Goal: Transaction & Acquisition: Purchase product/service

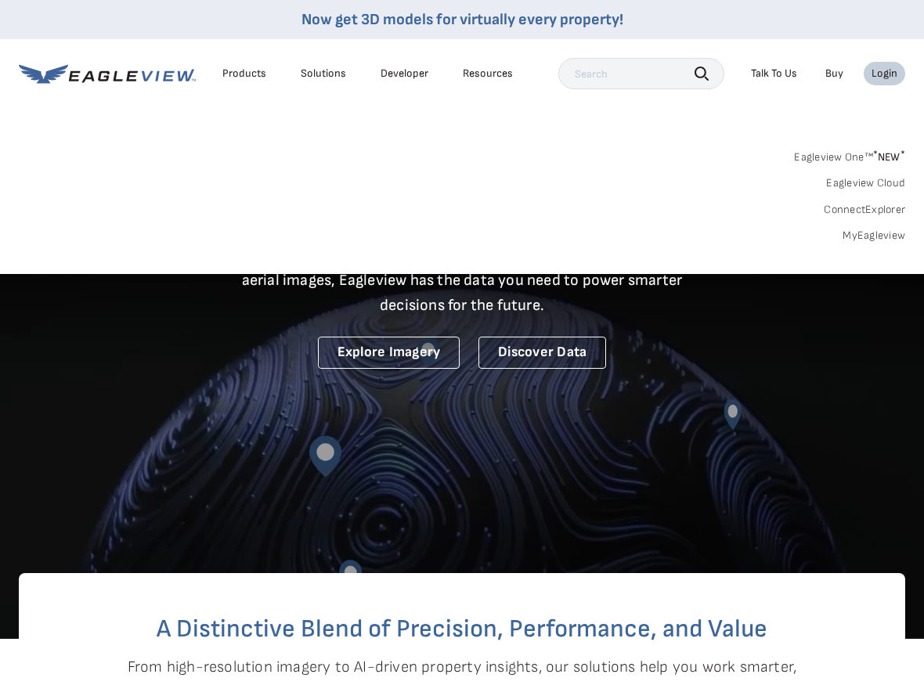
click at [884, 74] on div "Login" at bounding box center [884, 74] width 26 height 14
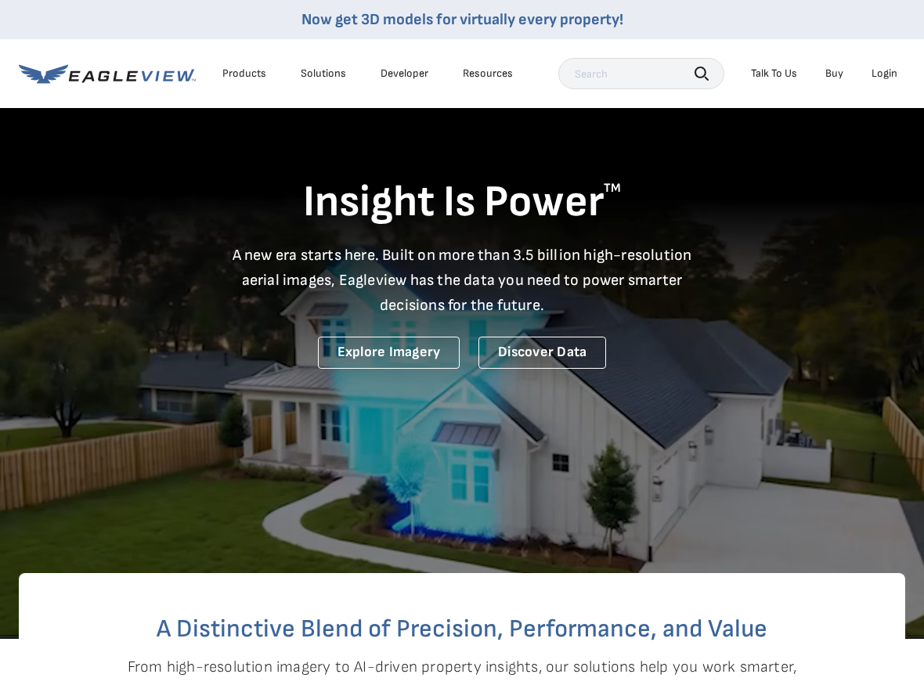
click at [884, 74] on div "Login" at bounding box center [884, 74] width 26 height 14
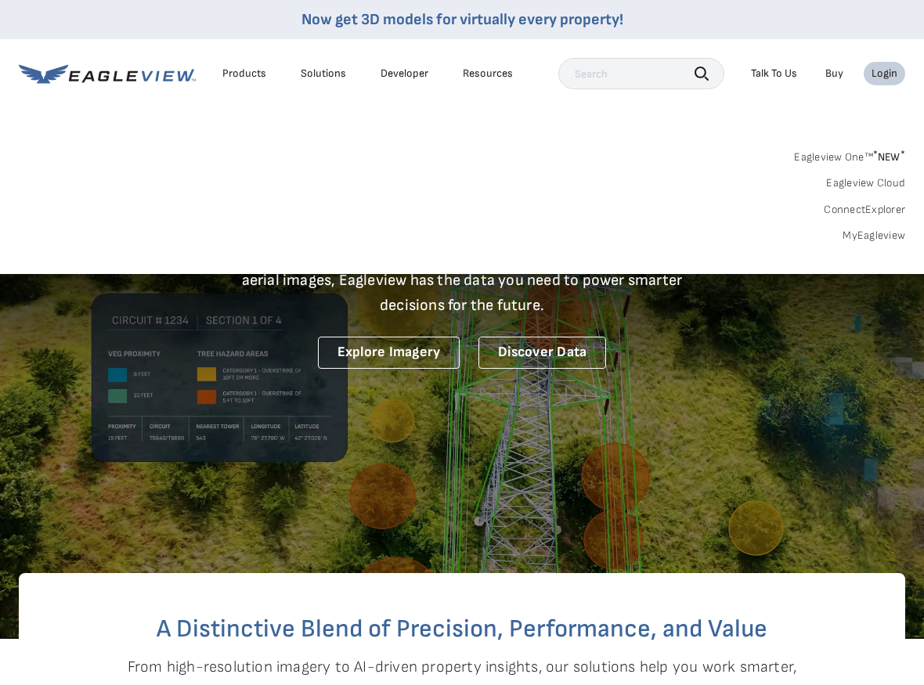
click at [873, 233] on link "MyEagleview" at bounding box center [873, 236] width 63 height 14
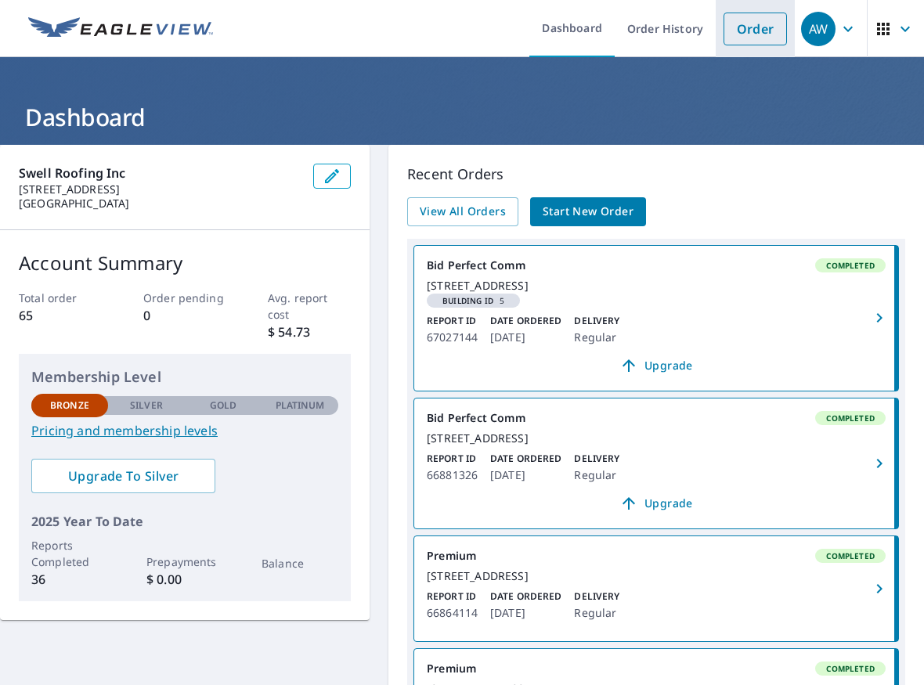
click at [759, 16] on link "Order" at bounding box center [754, 29] width 63 height 33
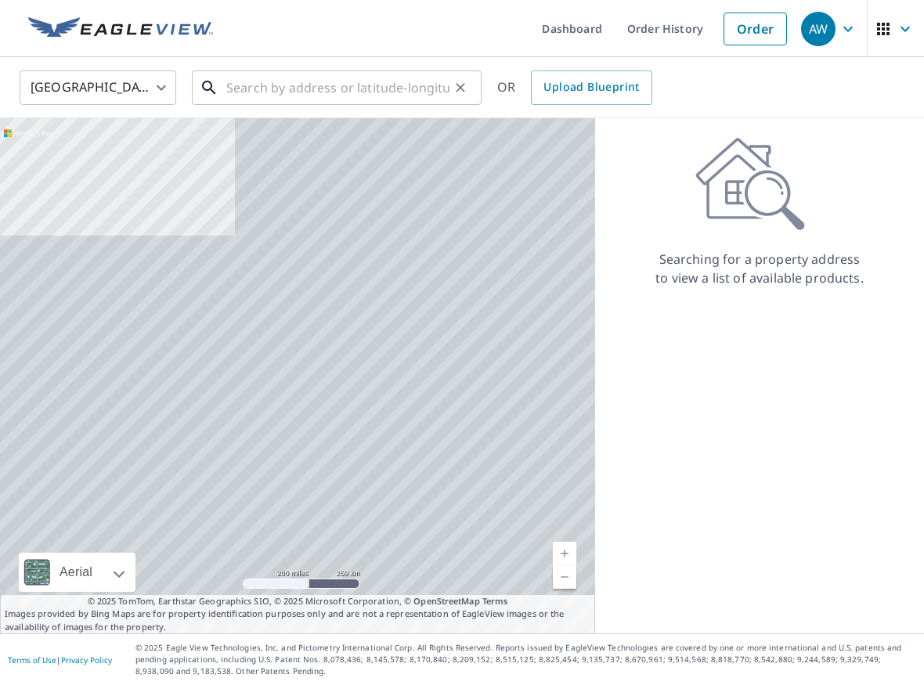
click at [261, 85] on input "text" at bounding box center [337, 88] width 223 height 44
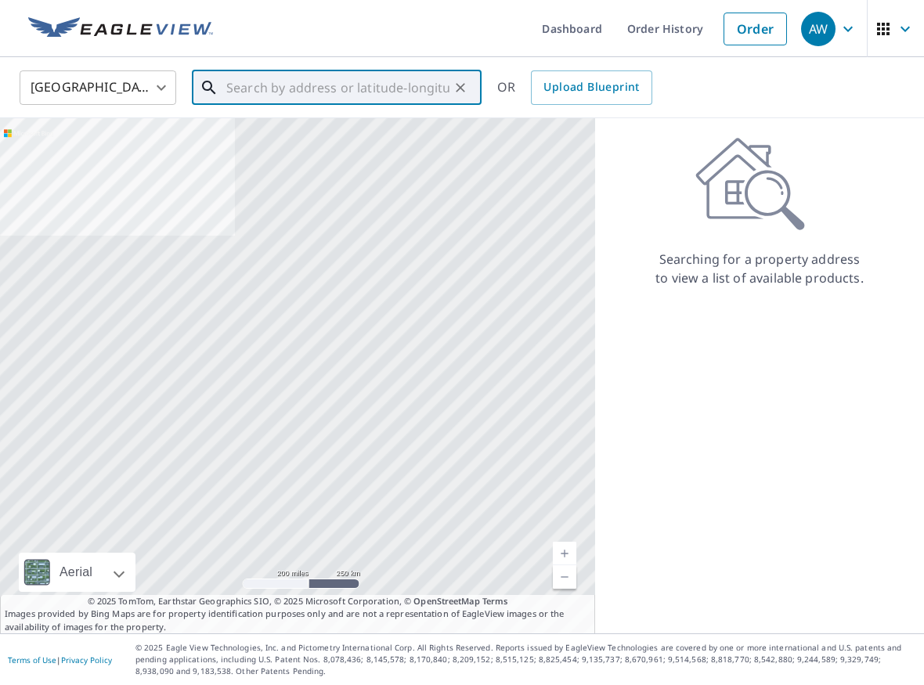
paste input "00 - [STREET_ADDRESS]"
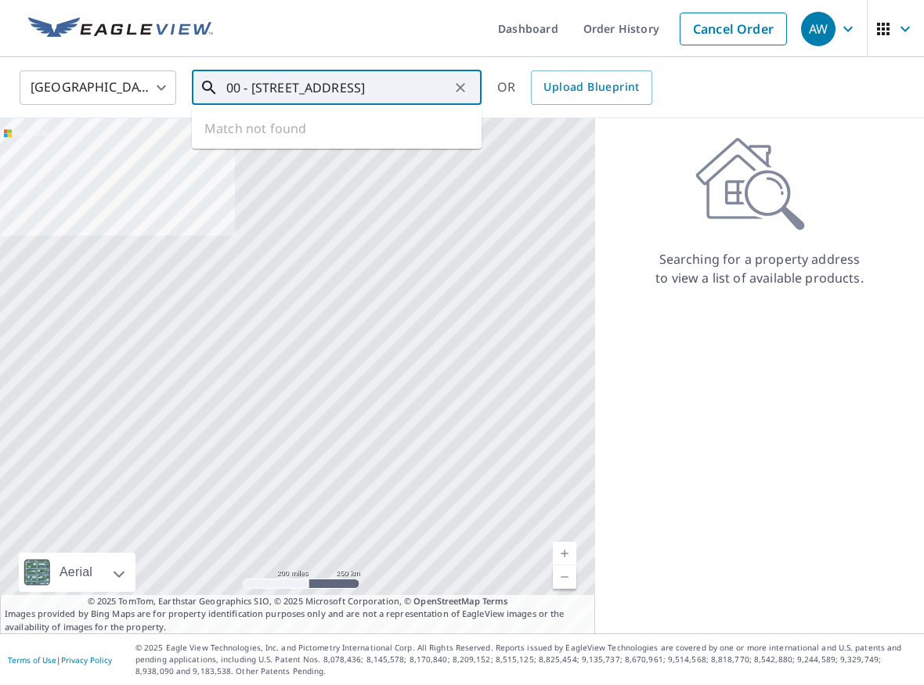
scroll to position [0, 51]
click at [227, 86] on input "00 - [STREET_ADDRESS]" at bounding box center [337, 88] width 223 height 44
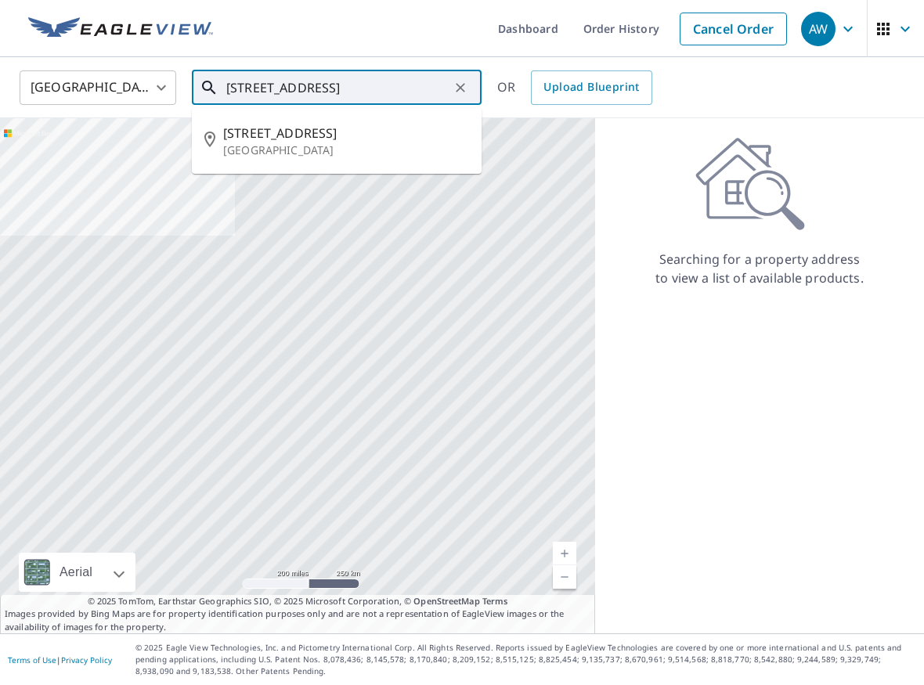
type input "815 Ashland Ave, Santa Monica, CA 90405"
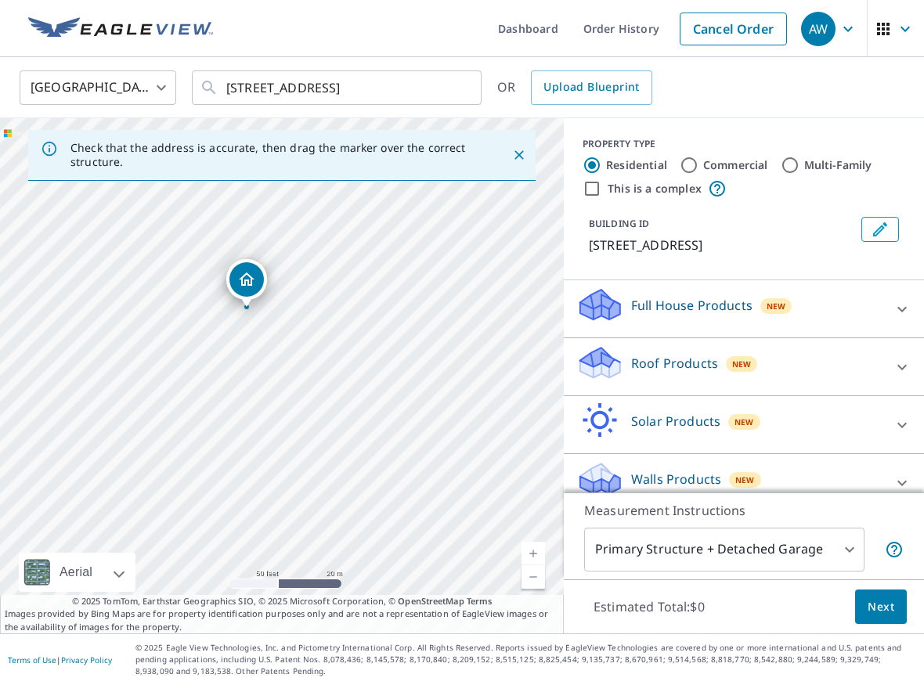
click at [804, 168] on label "Multi-Family" at bounding box center [838, 165] width 68 height 16
click at [799, 168] on input "Multi-Family" at bounding box center [790, 165] width 19 height 19
radio input "true"
type input "2"
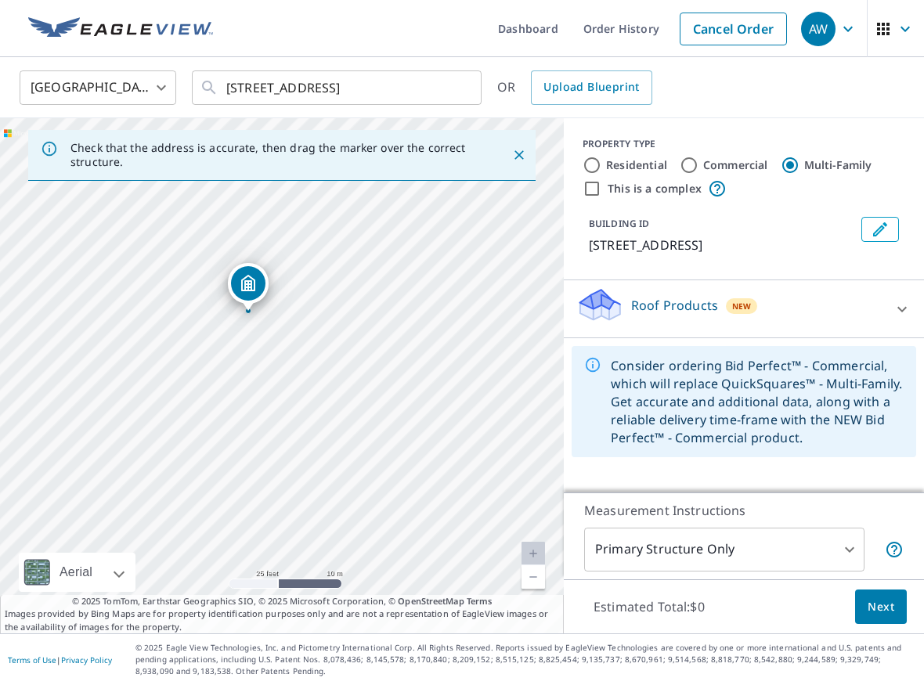
drag, startPoint x: 333, startPoint y: 484, endPoint x: 280, endPoint y: 377, distance: 119.0
click at [280, 377] on div "815 Ashland Ave Santa Monica, CA 90405" at bounding box center [282, 375] width 564 height 515
drag, startPoint x: 249, startPoint y: 287, endPoint x: 366, endPoint y: 339, distance: 127.6
click at [901, 313] on icon at bounding box center [902, 309] width 19 height 19
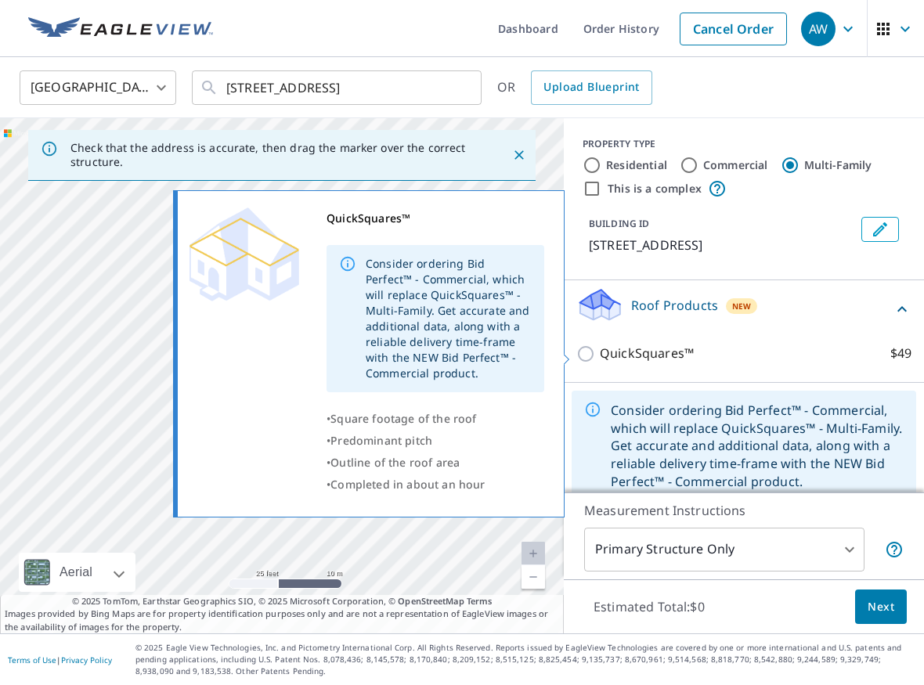
click at [663, 352] on p "QuickSquares™" at bounding box center [647, 354] width 94 height 20
click at [600, 352] on input "QuickSquares™ $49" at bounding box center [587, 353] width 23 height 19
checkbox input "true"
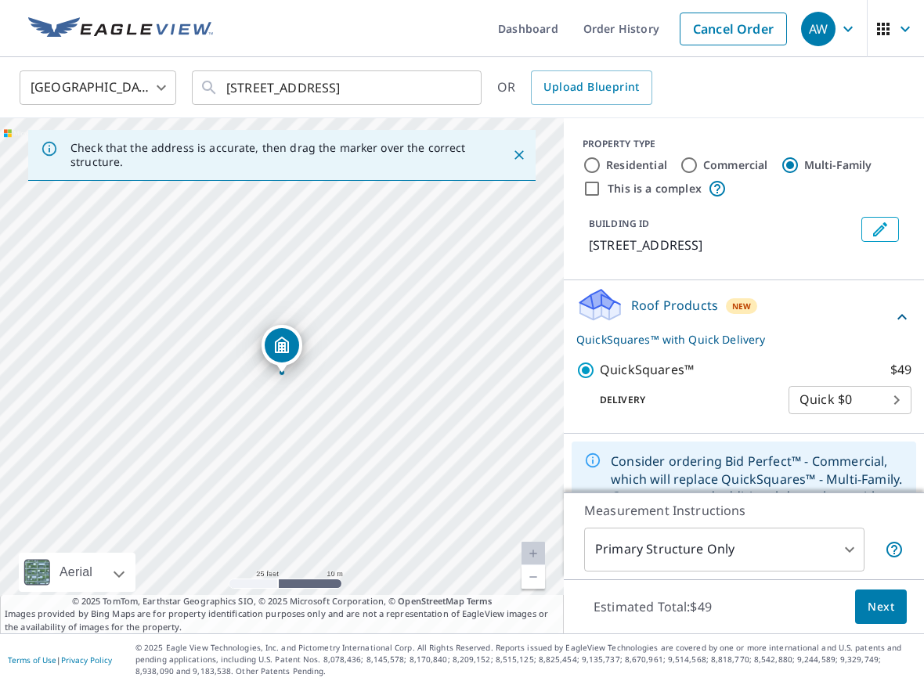
scroll to position [69, 0]
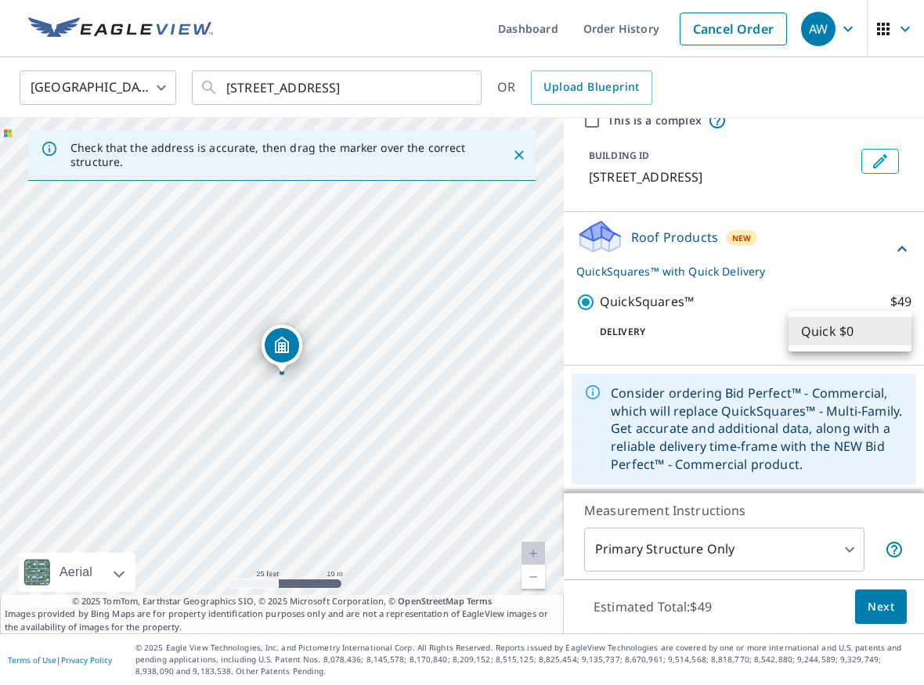
click at [867, 334] on body "AW AW Dashboard Order History Cancel Order AW United States US ​ 815 Ashland Av…" at bounding box center [462, 342] width 924 height 685
click at [788, 301] on div at bounding box center [462, 342] width 924 height 685
click at [885, 611] on span "Next" at bounding box center [880, 607] width 27 height 20
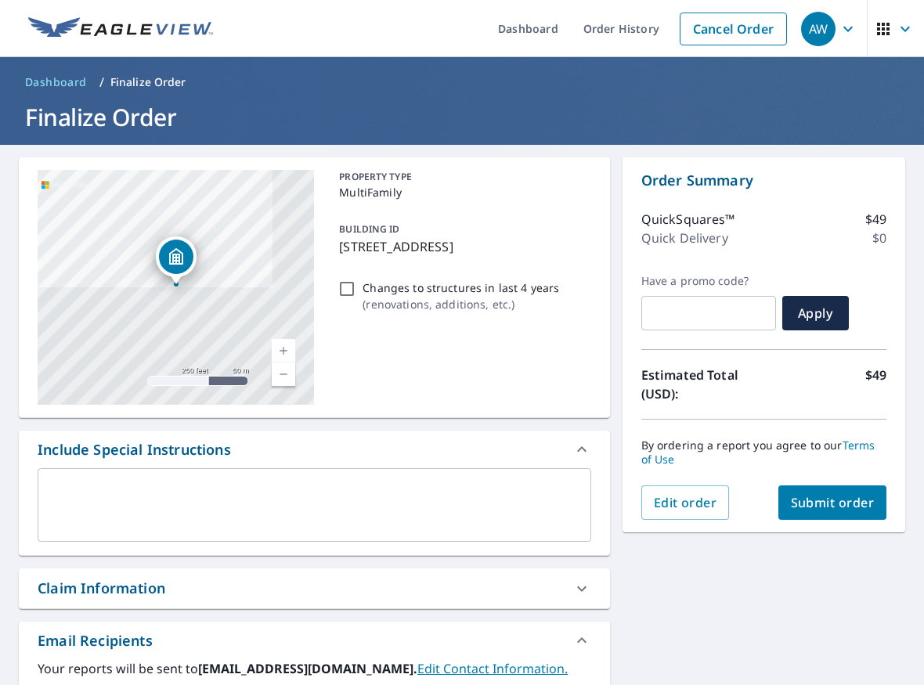
click at [440, 505] on textarea at bounding box center [315, 505] width 532 height 45
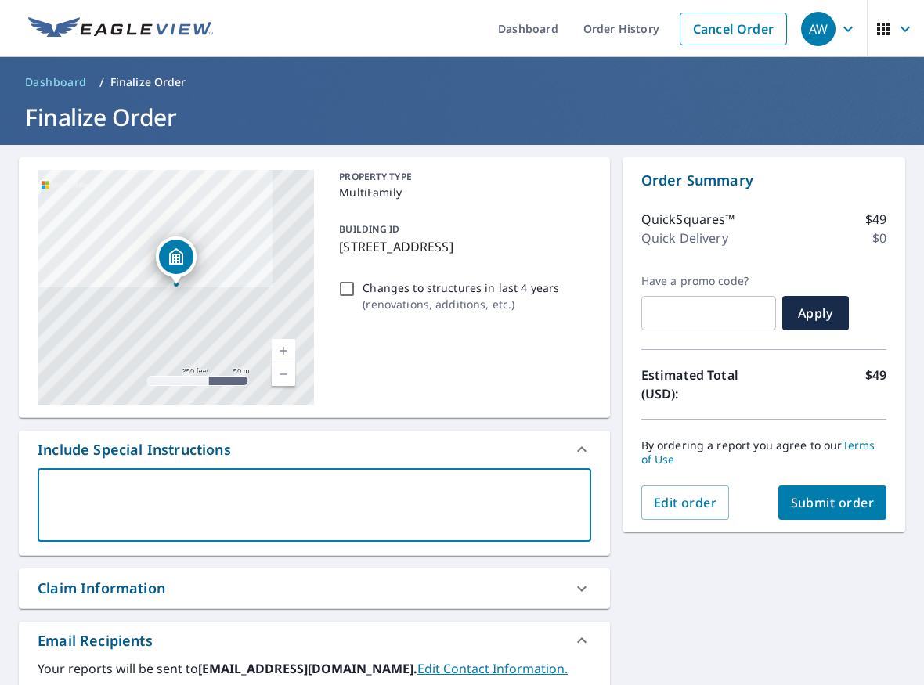
type textarea "o"
type textarea "x"
checkbox input "true"
type textarea "on"
type textarea "x"
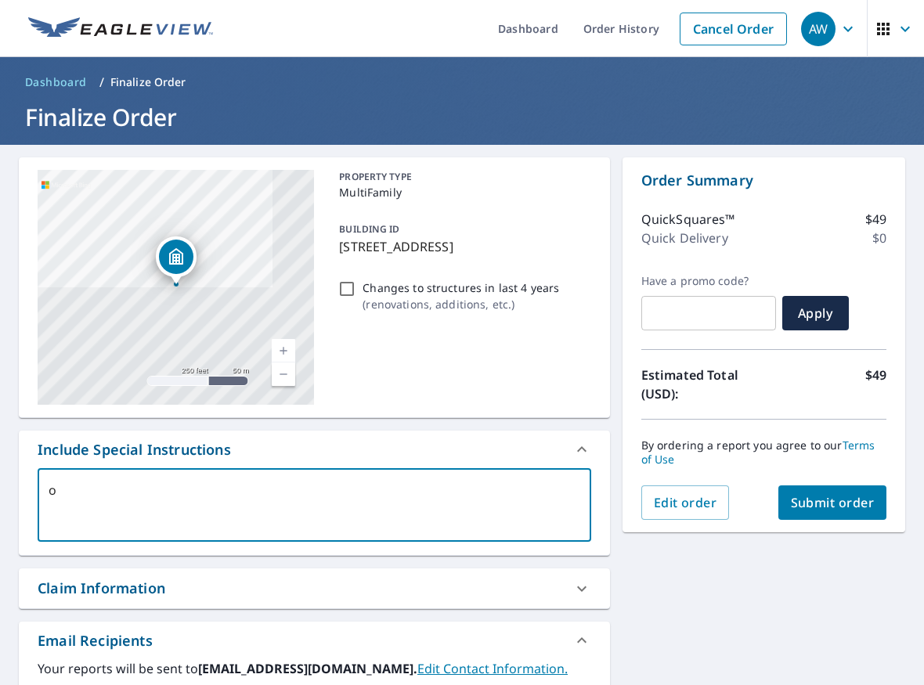
checkbox input "true"
type textarea "onl"
type textarea "x"
checkbox input "true"
type textarea "only"
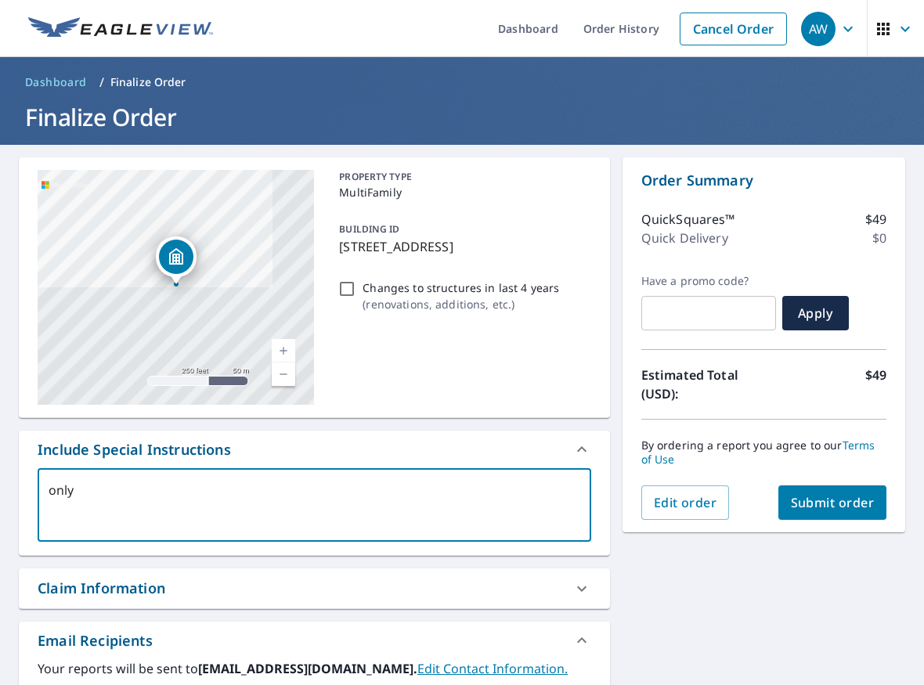
type textarea "x"
checkbox input "true"
type textarea "only"
type textarea "x"
checkbox input "true"
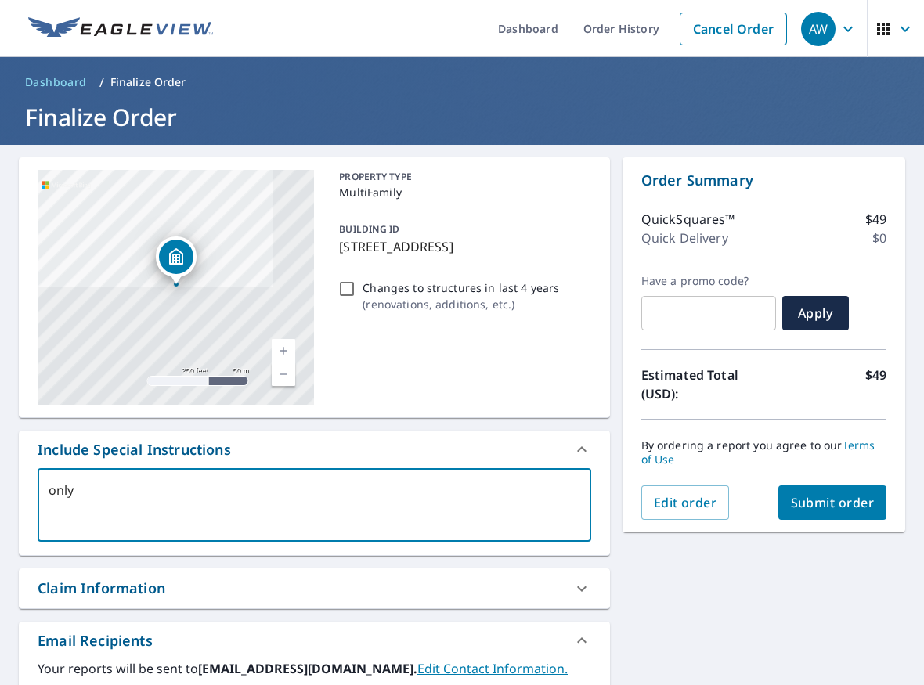
type textarea "only t"
type textarea "x"
checkbox input "true"
type textarea "only th"
type textarea "x"
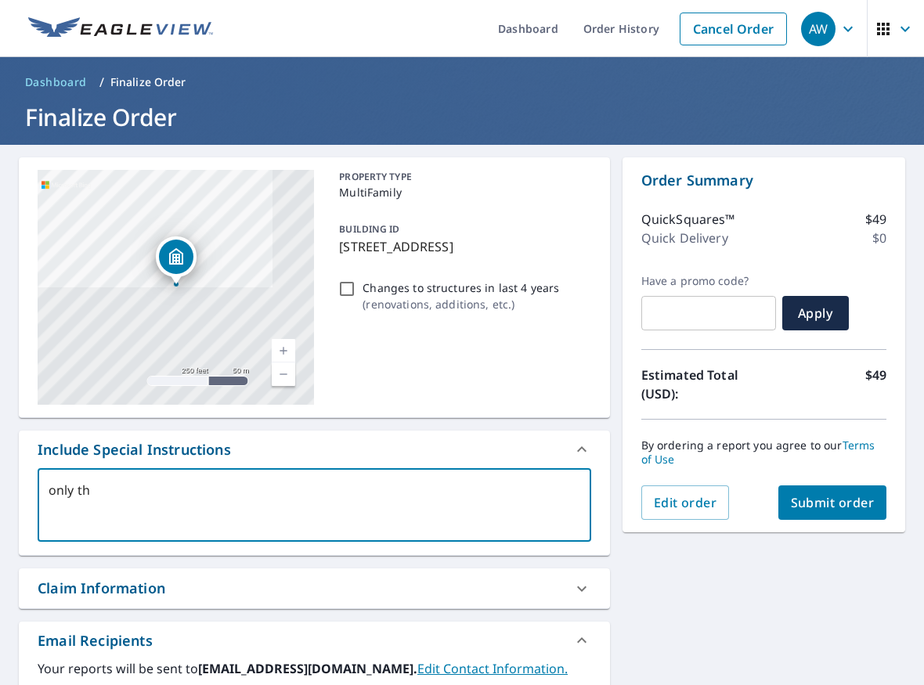
checkbox input "true"
type textarea "only the"
type textarea "x"
checkbox input "true"
type textarea "only the"
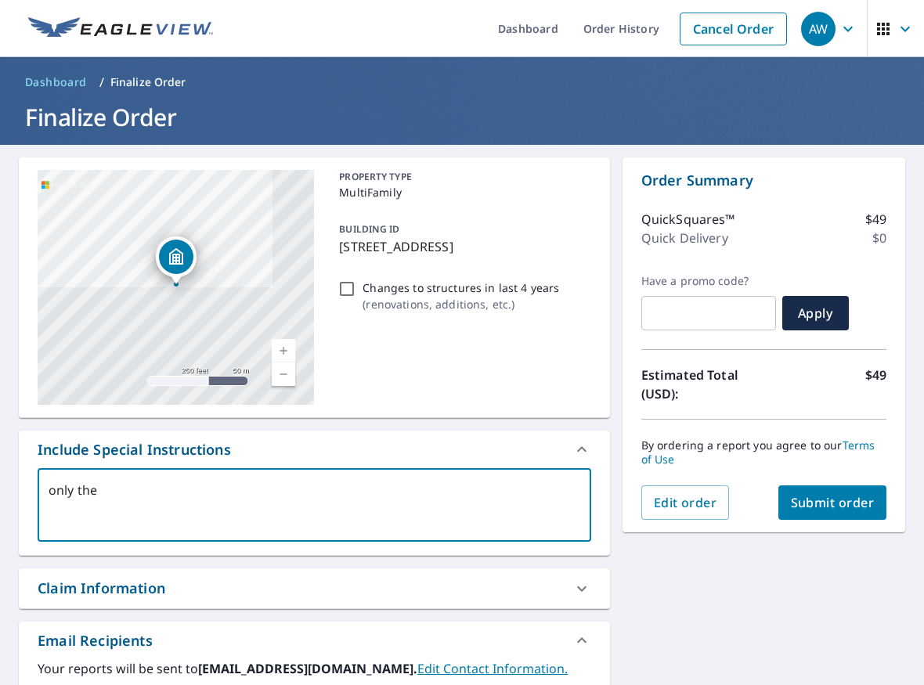
type textarea "x"
checkbox input "true"
type textarea "only the b"
type textarea "x"
checkbox input "true"
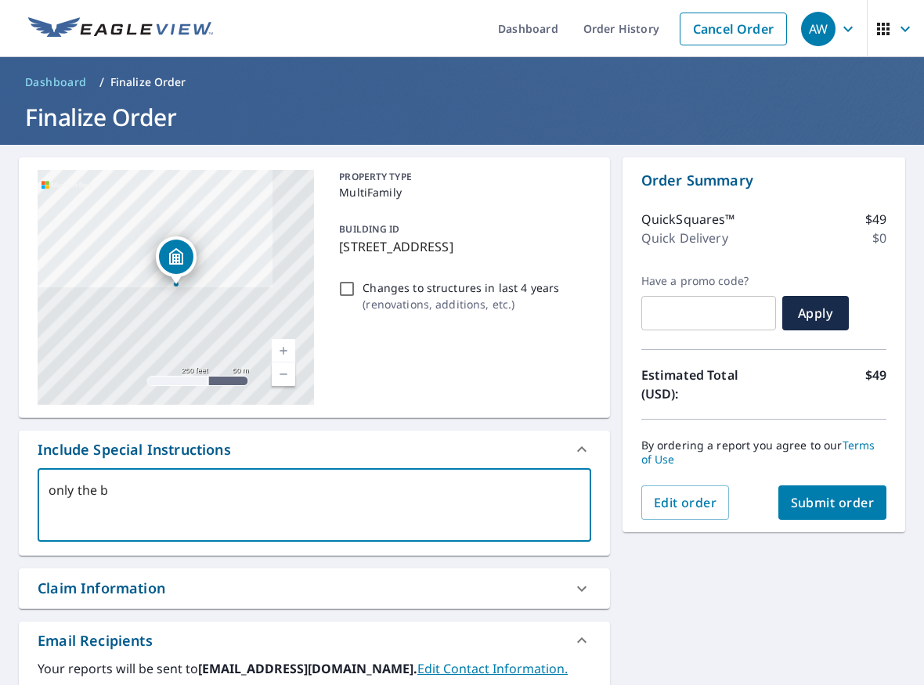
type textarea "only the bu"
type textarea "x"
checkbox input "true"
type textarea "only the bui"
type textarea "x"
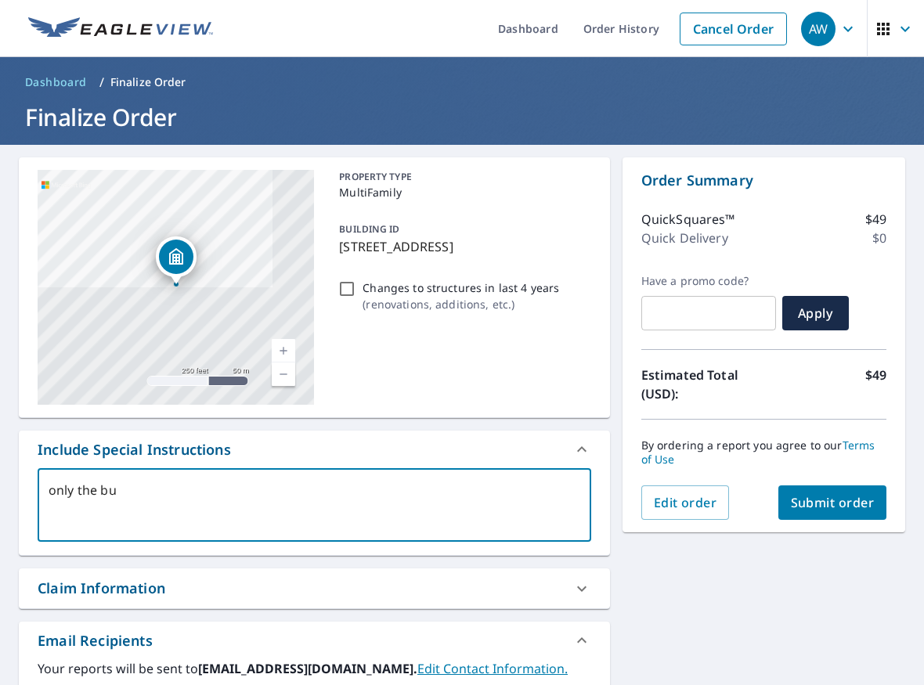
checkbox input "true"
type textarea "only the buil"
type textarea "x"
checkbox input "true"
type textarea "only the build"
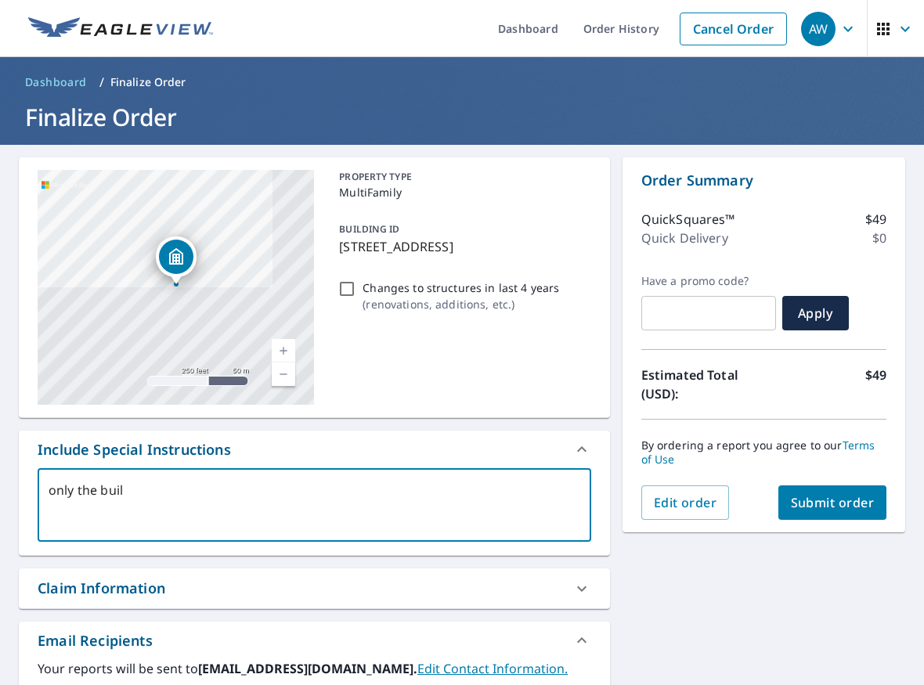
type textarea "x"
checkbox input "true"
type textarea "only the buildi"
type textarea "x"
checkbox input "true"
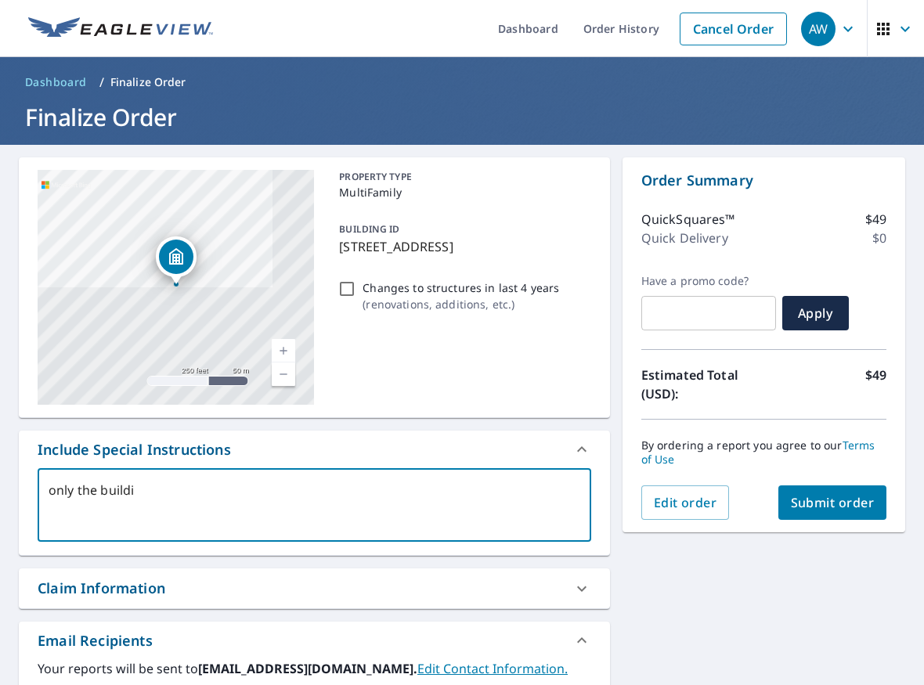
type textarea "only the buildin"
type textarea "x"
checkbox input "true"
type textarea "only the building"
type textarea "x"
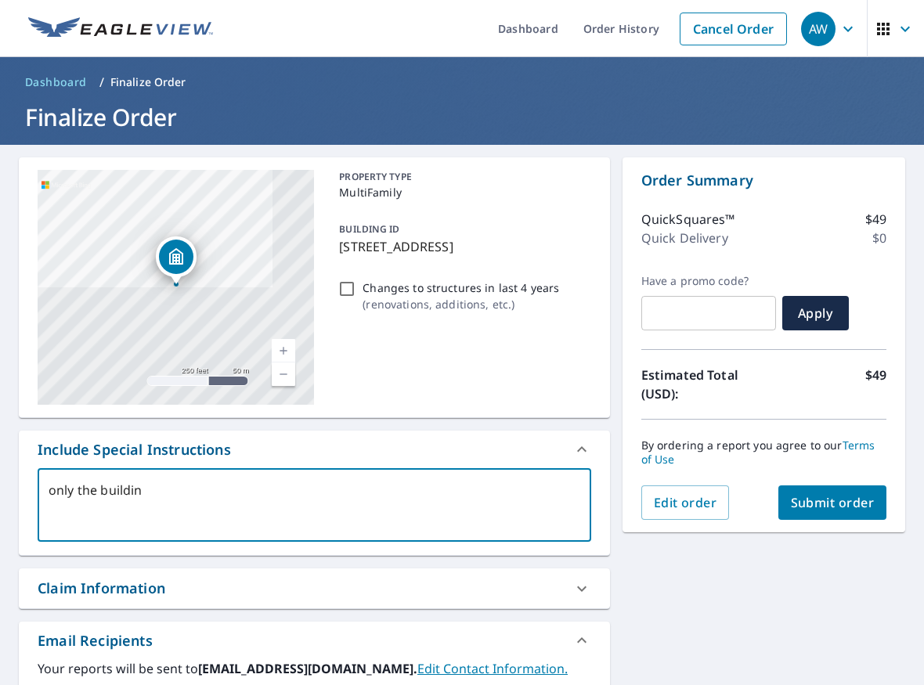
checkbox input "true"
type textarea "only the building"
type textarea "x"
checkbox input "true"
type textarea "only the building s"
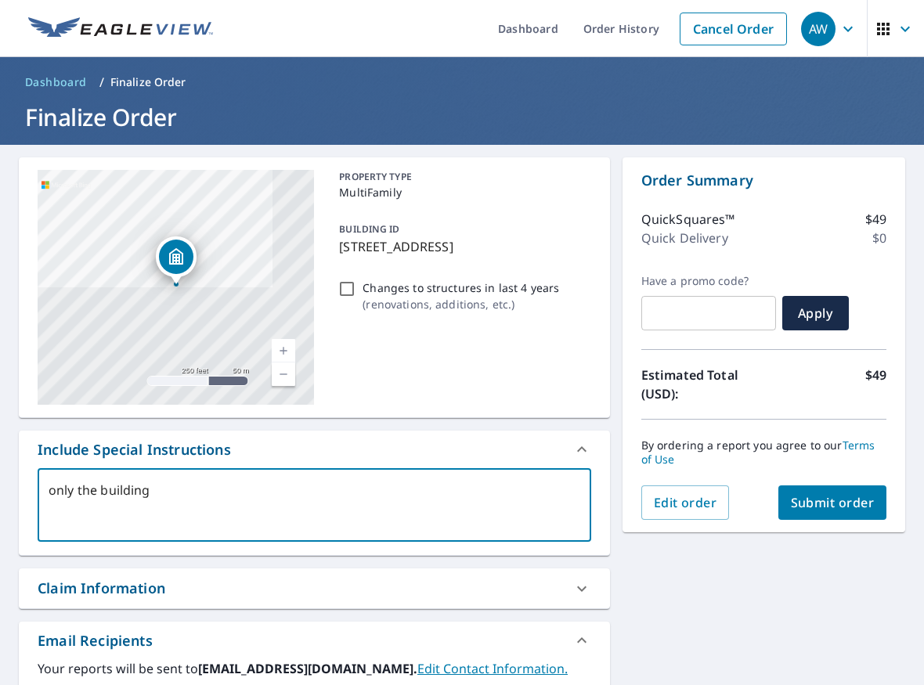
type textarea "x"
checkbox input "true"
type textarea "only the building se"
type textarea "x"
checkbox input "true"
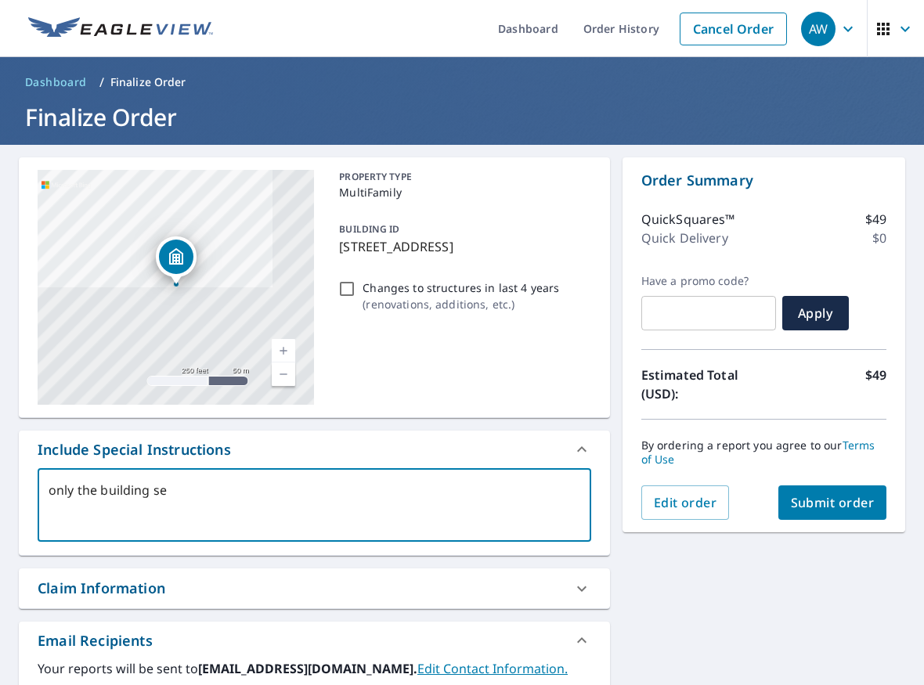
type textarea "only the building sel"
type textarea "x"
checkbox input "true"
type textarea "only the building sele"
type textarea "x"
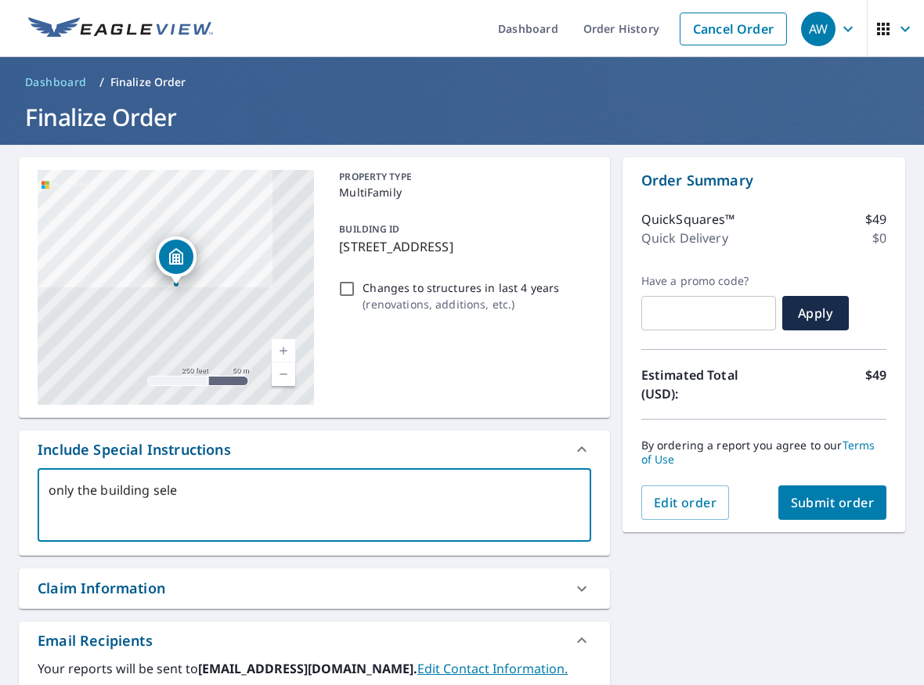
checkbox input "true"
type textarea "only the building selec"
type textarea "x"
checkbox input "true"
type textarea "only the building select"
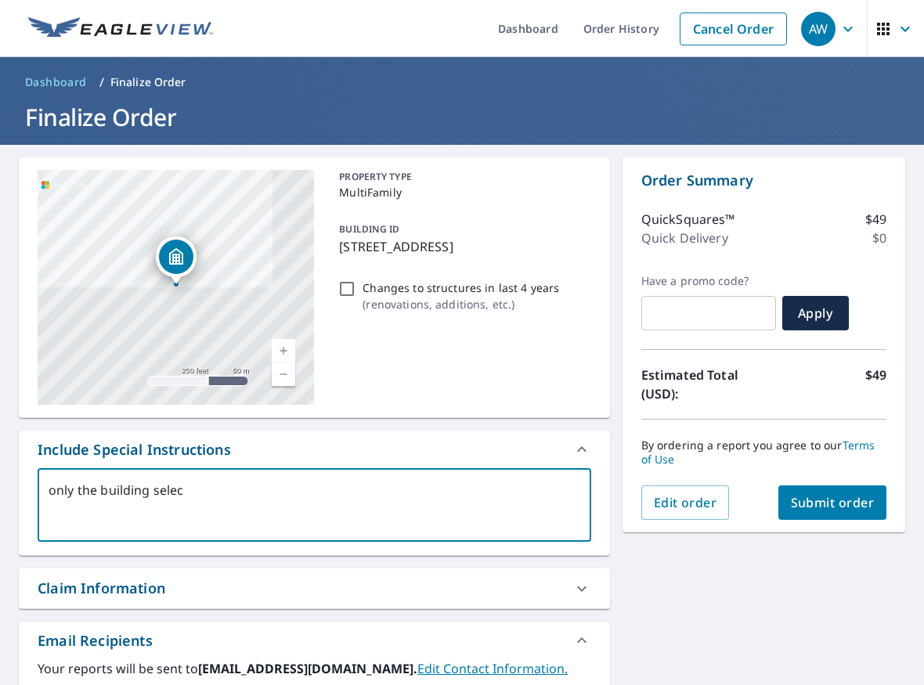
type textarea "x"
checkbox input "true"
type textarea "only the building selecte"
type textarea "x"
checkbox input "true"
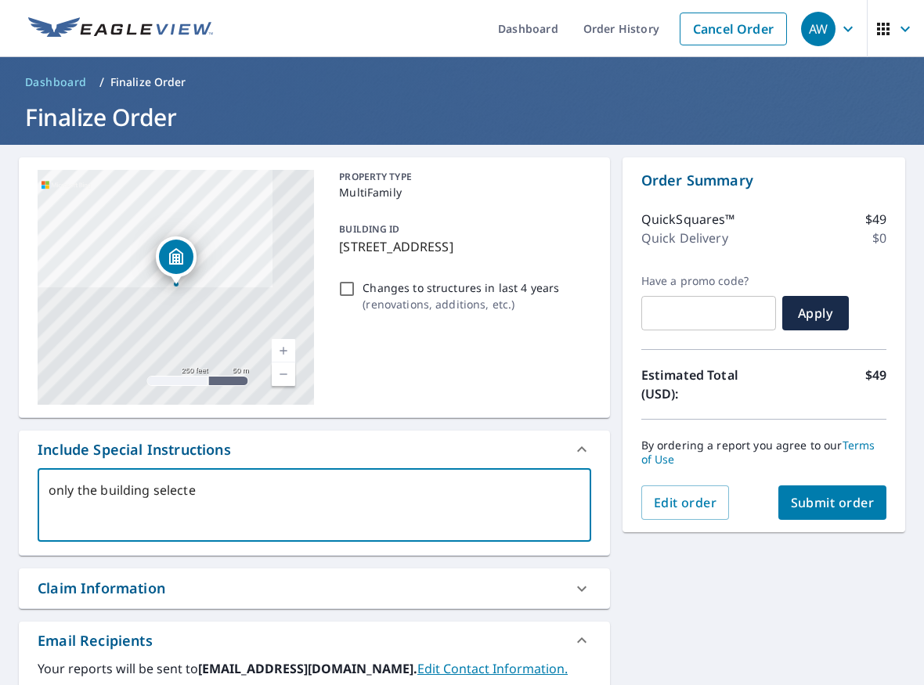
type textarea "only the building selected"
type textarea "x"
checkbox input "true"
type textarea "only the building selected"
type textarea "x"
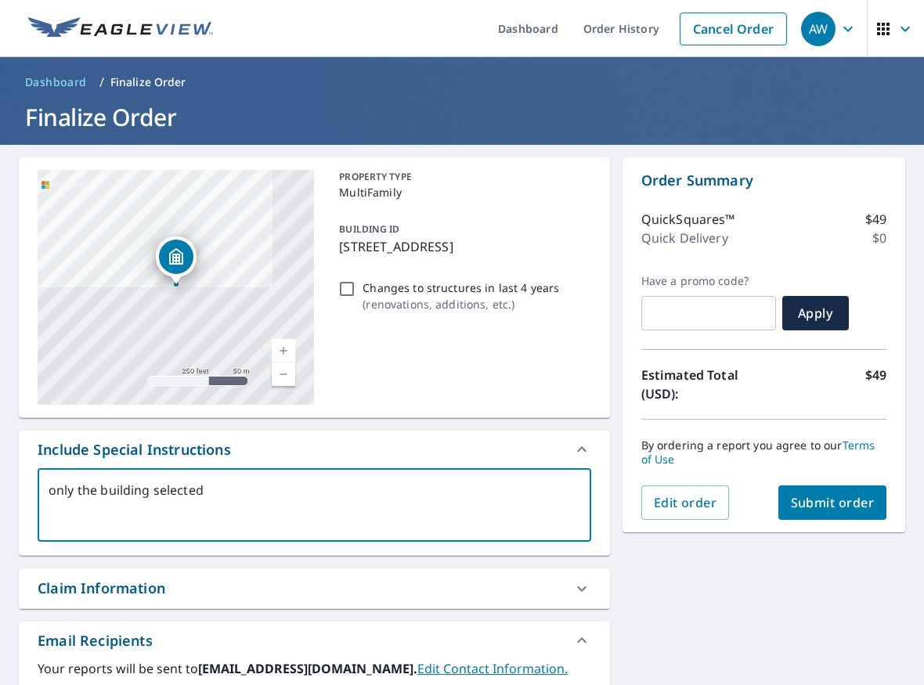
checkbox input "true"
type textarea "only the building selected o"
type textarea "x"
checkbox input "true"
type textarea "only the building selected ov"
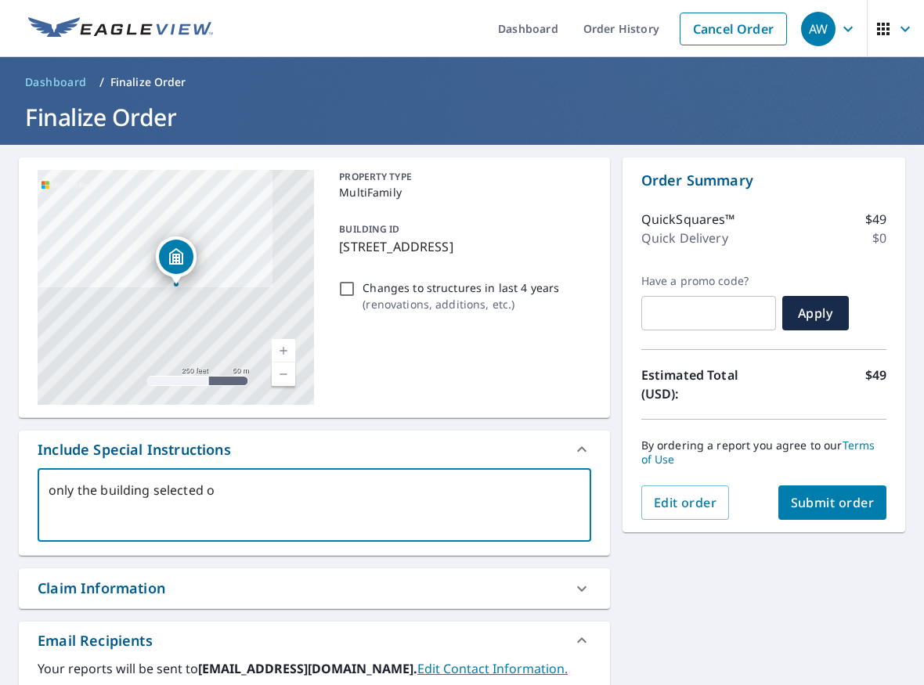
type textarea "x"
checkbox input "true"
type textarea "only the building selected ove"
type textarea "x"
checkbox input "true"
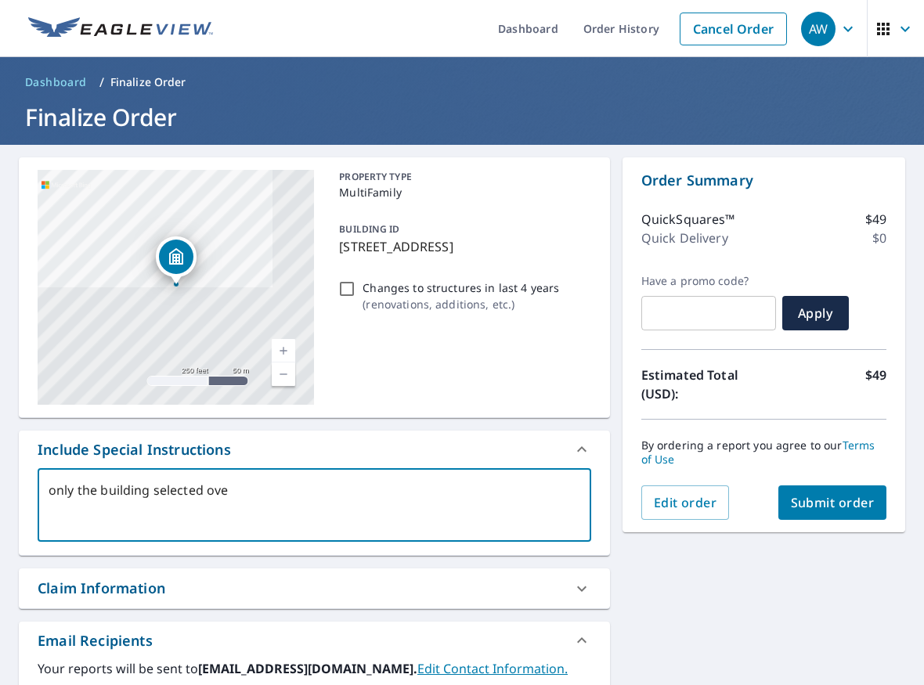
type textarea "only the building selected over"
type textarea "x"
checkbox input "true"
type textarea "only the building selected over"
type textarea "x"
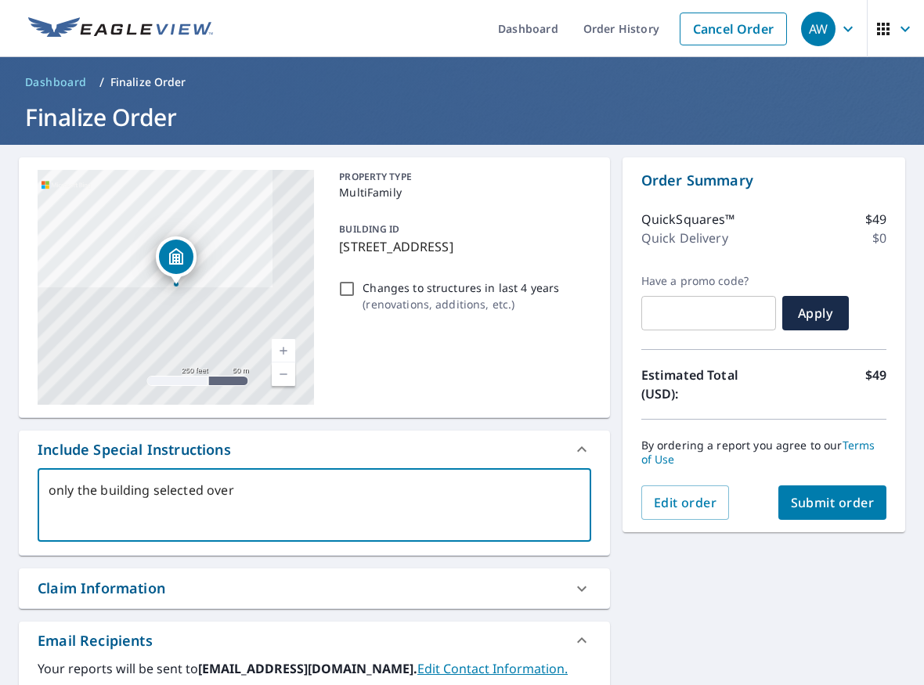
checkbox input "true"
type textarea "only the building selected over"
type textarea "x"
checkbox input "true"
type textarea "only the building selected ove"
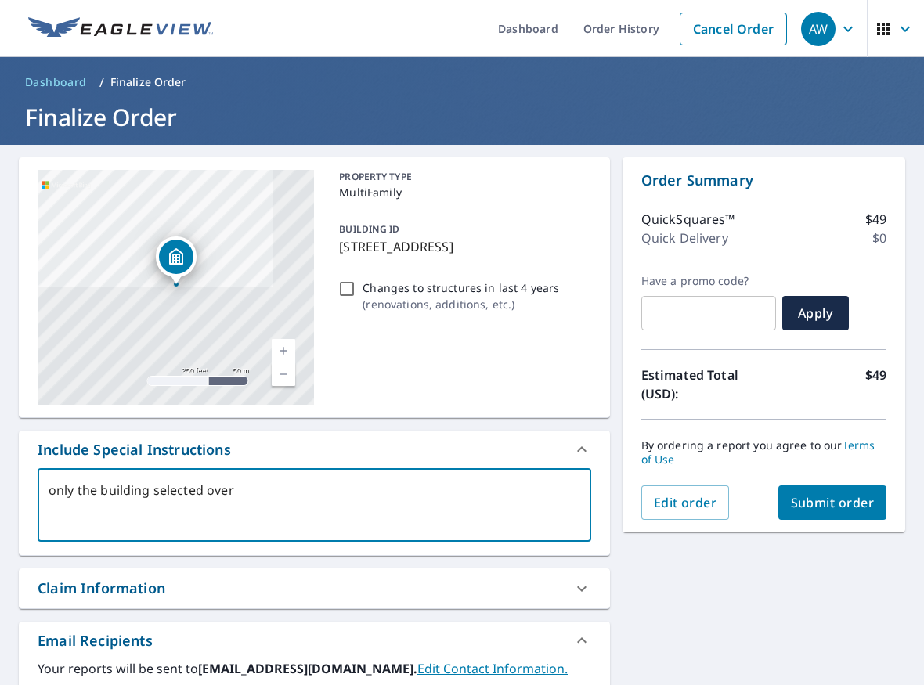
type textarea "x"
checkbox input "true"
type textarea "only the building selected ov"
type textarea "x"
checkbox input "true"
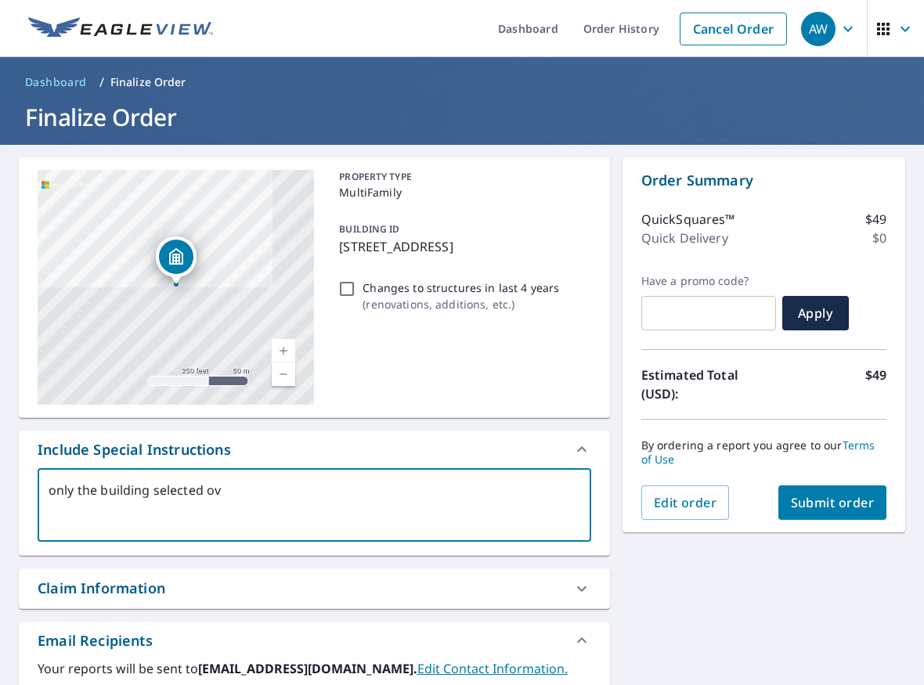
type textarea "only the building selected o"
type textarea "x"
checkbox input "true"
type textarea "only the building selected"
type textarea "x"
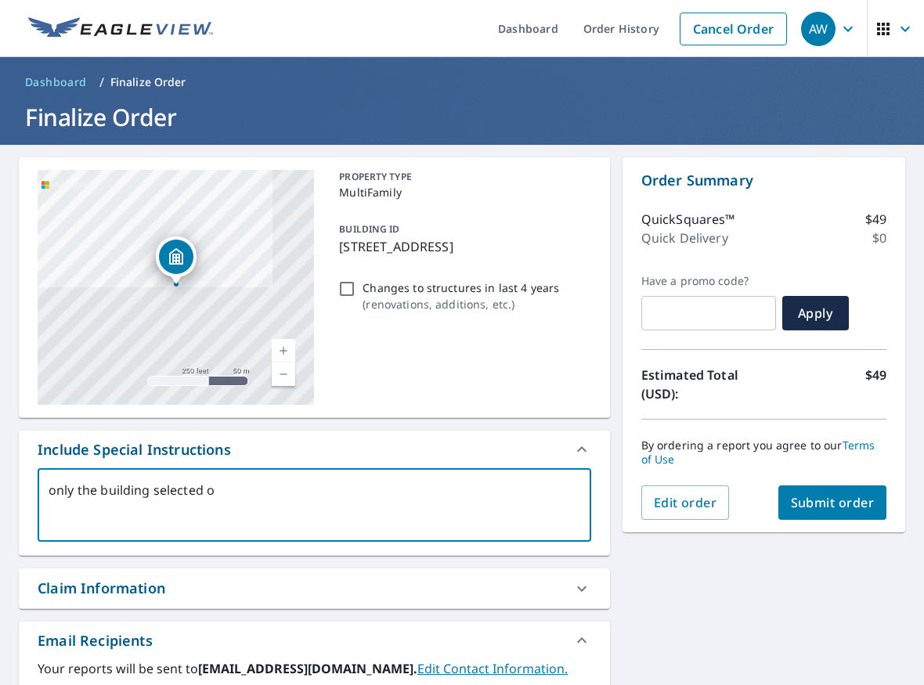
checkbox input "true"
type textarea "only the building selected w"
type textarea "x"
checkbox input "true"
type textarea "only the building selected wh"
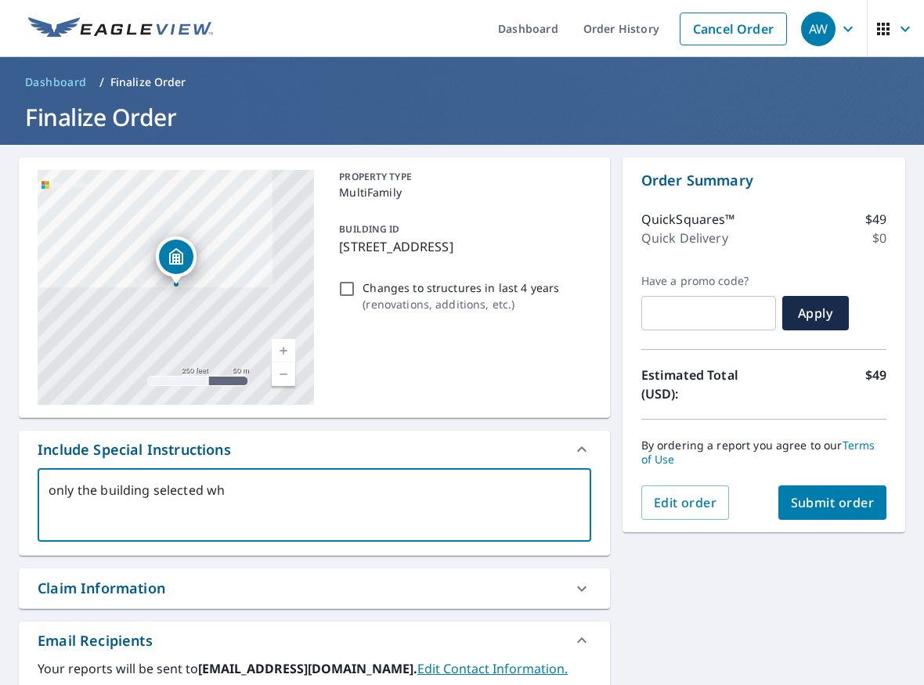
type textarea "x"
checkbox input "true"
type textarea "only the building selected whi"
type textarea "x"
checkbox input "true"
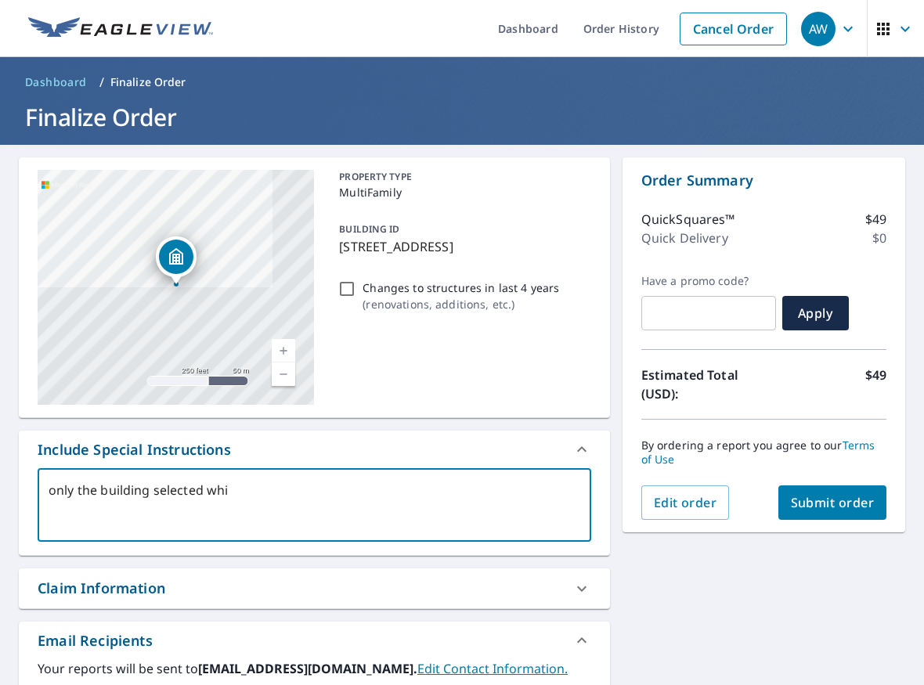
type textarea "only the building selected whic"
type textarea "x"
checkbox input "true"
type textarea "only the building selected which"
type textarea "x"
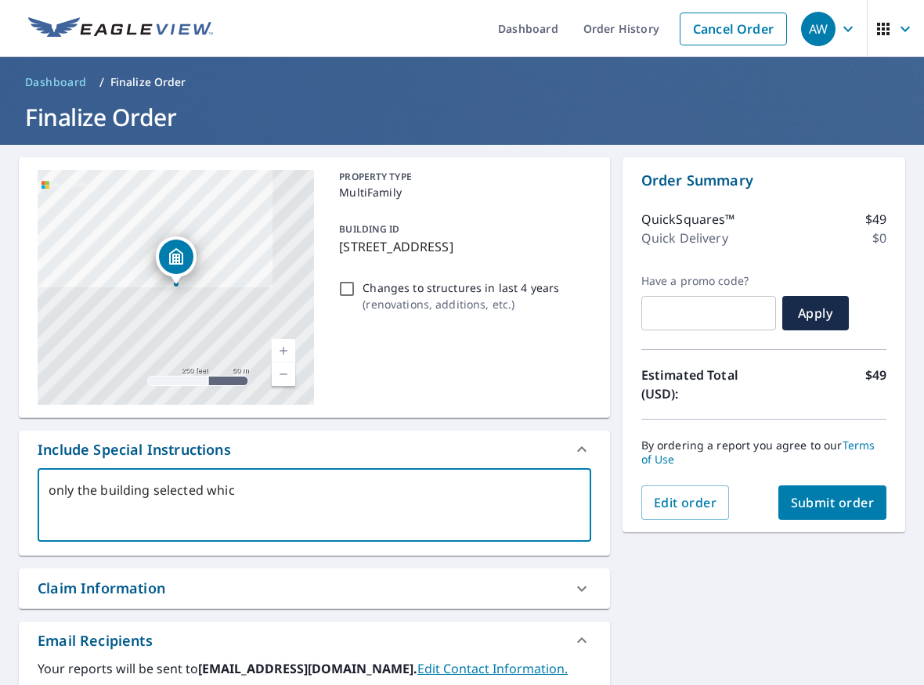
checkbox input "true"
type textarea "only the building selected which"
type textarea "x"
checkbox input "true"
type textarea "only the building selected which i"
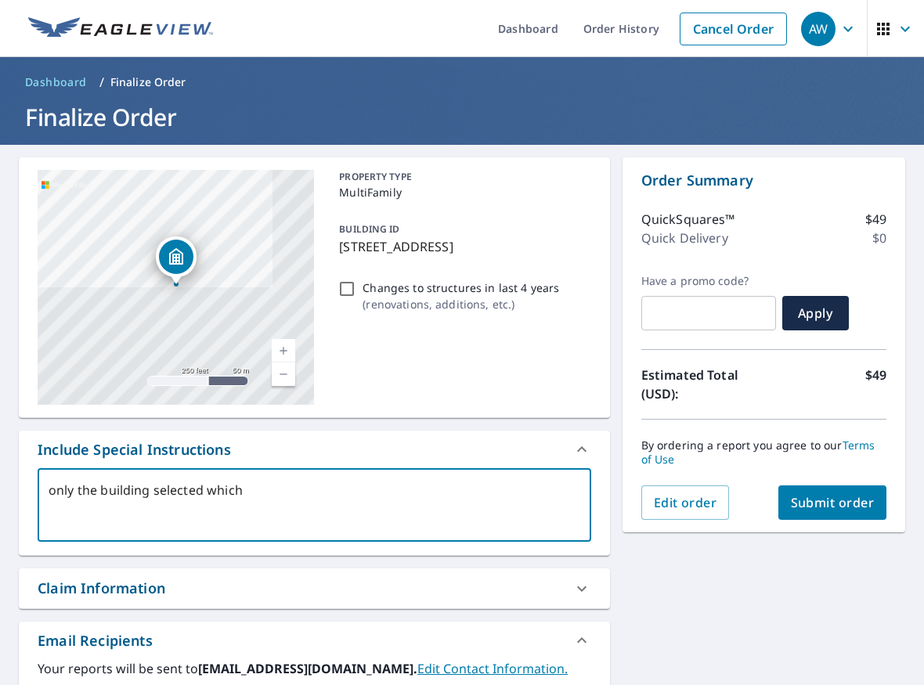
type textarea "x"
checkbox input "true"
type textarea "only the building selected which is"
type textarea "x"
checkbox input "true"
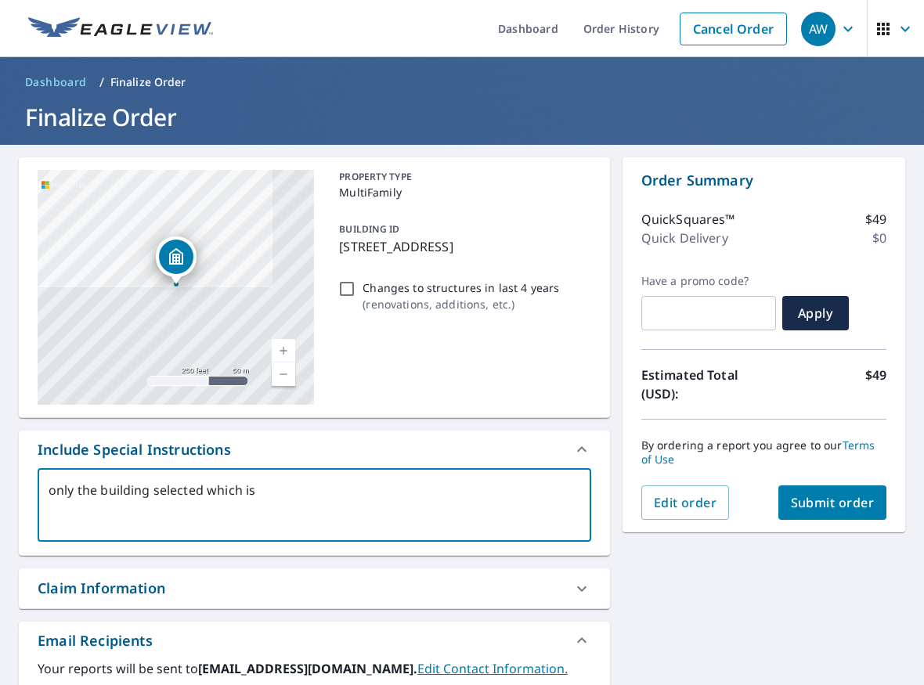
type textarea "only the building selected which is"
type textarea "x"
checkbox input "true"
type textarea "only the building selected which is b"
type textarea "x"
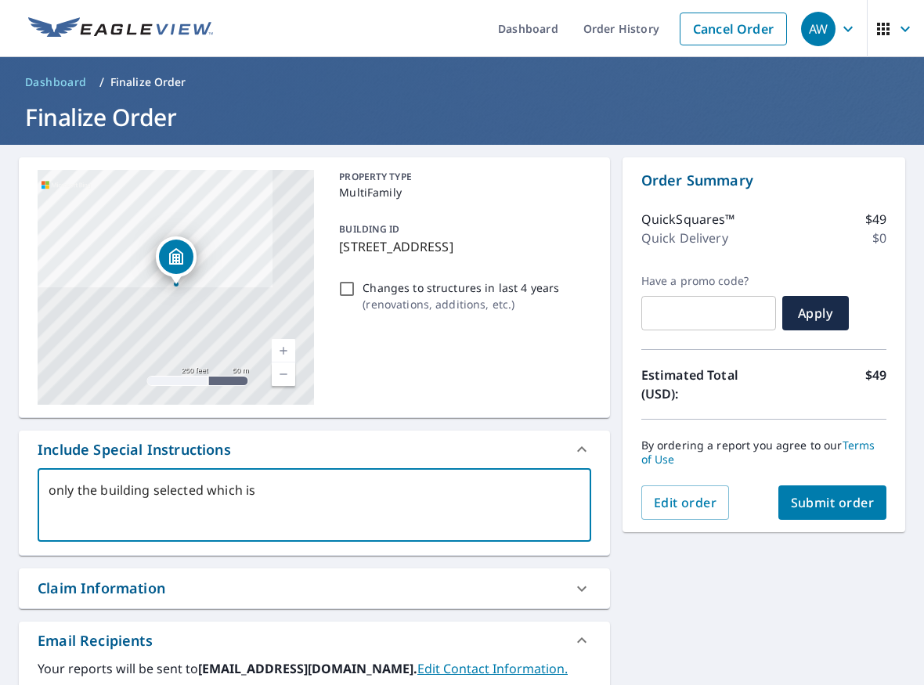
checkbox input "true"
type textarea "only the building selected which is bu"
type textarea "x"
checkbox input "true"
type textarea "only the building selected which is bui"
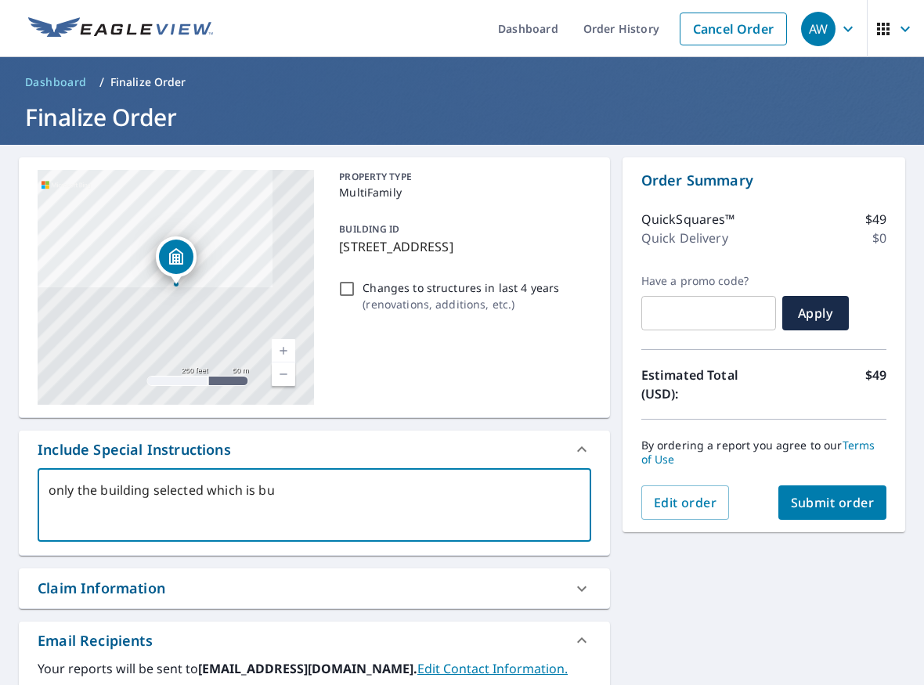
type textarea "x"
checkbox input "true"
type textarea "only the building selected which is buil"
type textarea "x"
checkbox input "true"
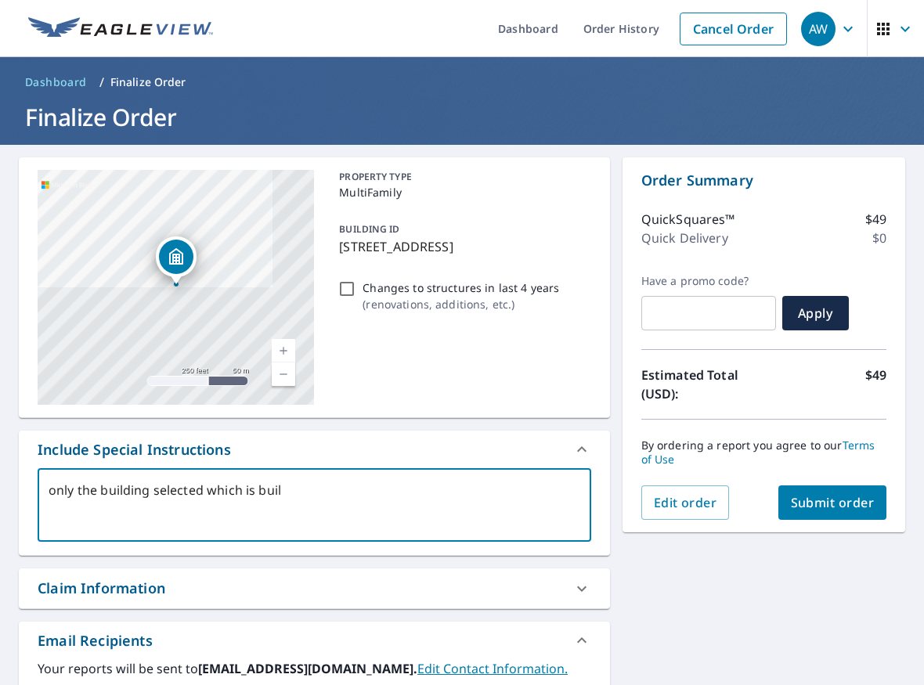
type textarea "only the building selected which is build"
type textarea "x"
checkbox input "true"
type textarea "only the building selected which is buildi"
type textarea "x"
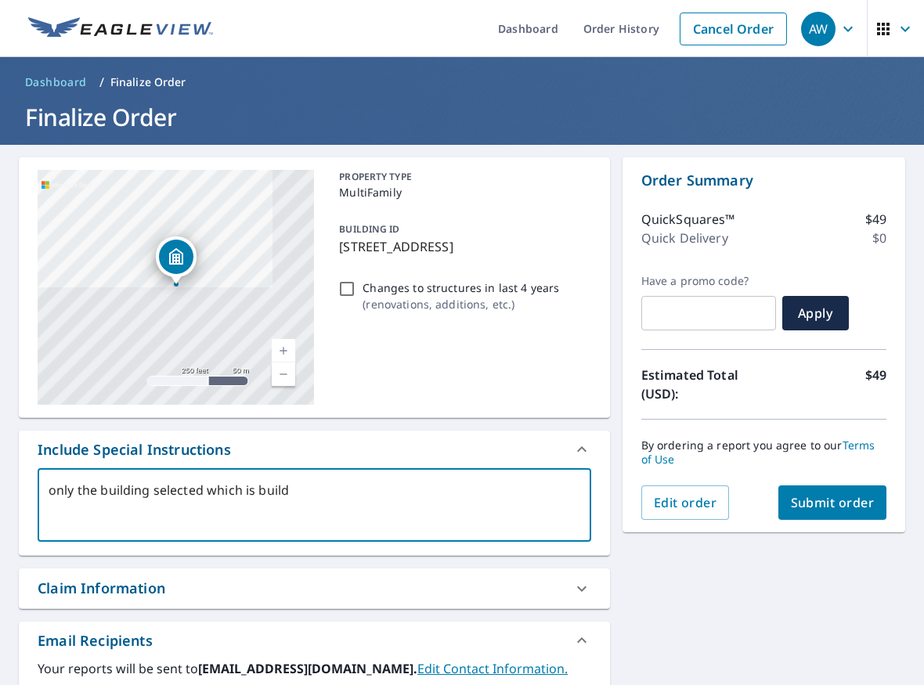
checkbox input "true"
type textarea "only the building selected which is buildin"
type textarea "x"
checkbox input "true"
type textarea "only the building selected which is building"
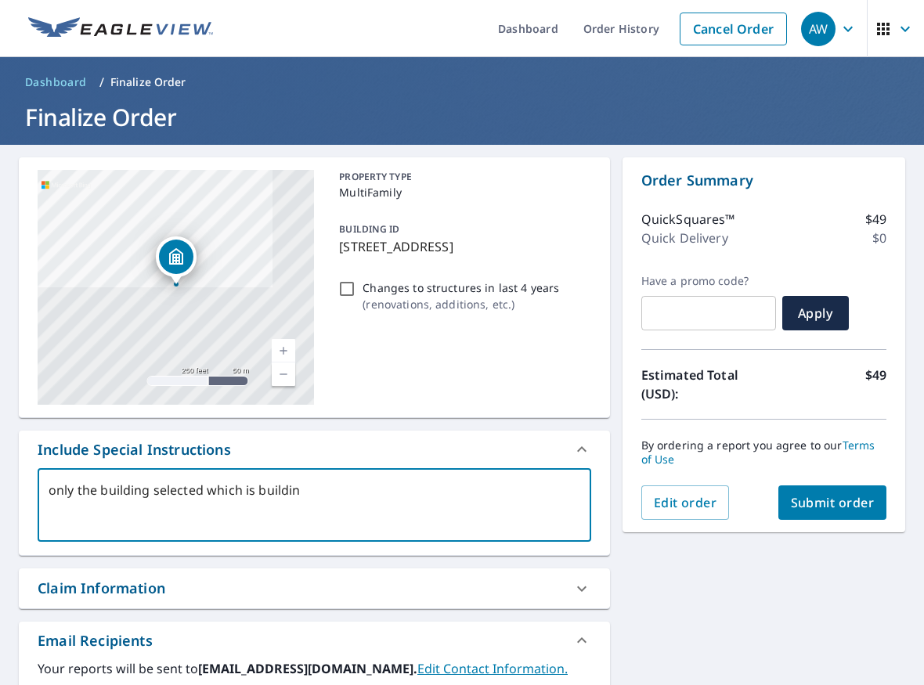
type textarea "x"
checkbox input "true"
type textarea "only the building selected which is building"
type textarea "x"
checkbox input "true"
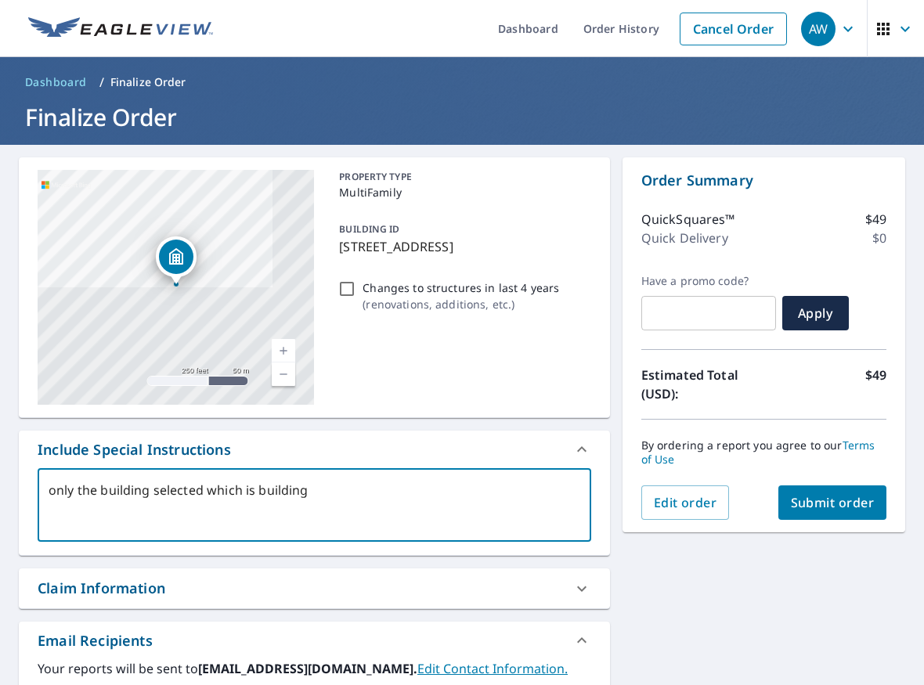
type textarea "only the building selected which is building 1"
type textarea "x"
checkbox input "true"
type textarea "only the building selected which is building 10"
type textarea "x"
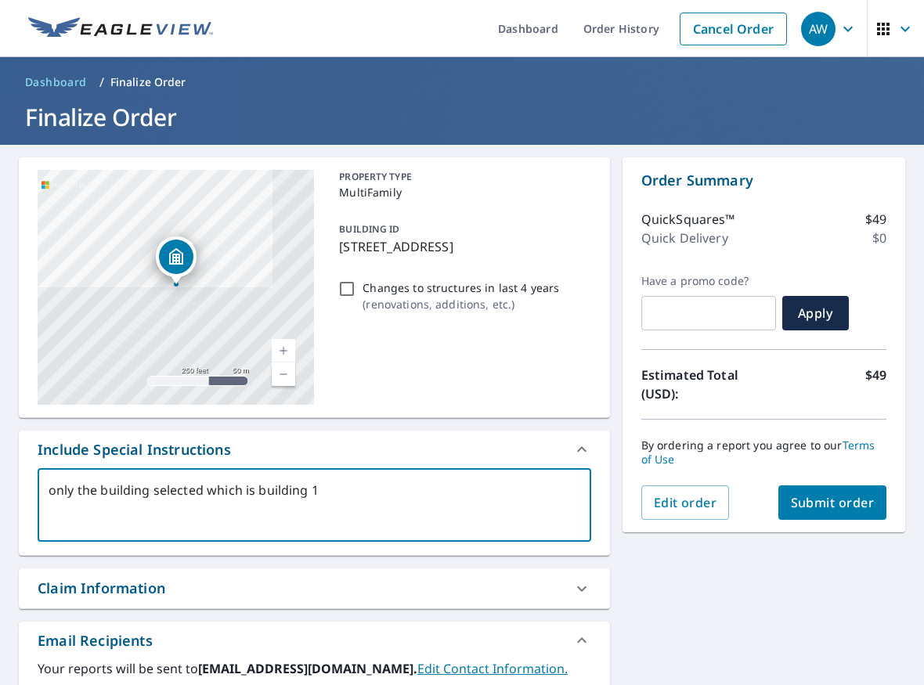
checkbox input "true"
type textarea "only the building selected which is building 100"
type textarea "x"
checkbox input "true"
type textarea "only the building selected which is building 100"
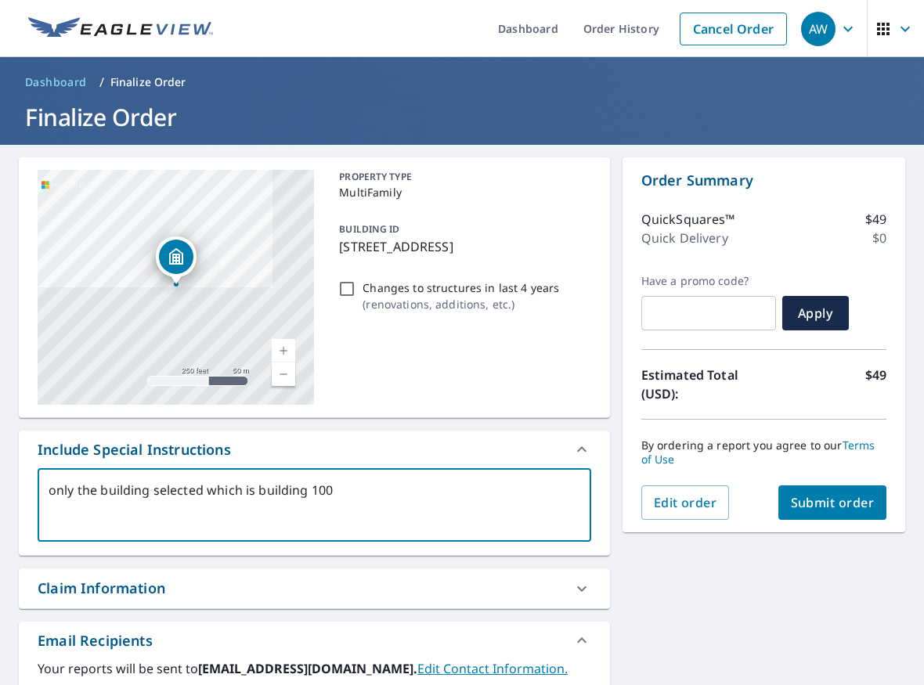
click at [855, 507] on span "Submit order" at bounding box center [833, 502] width 84 height 17
type textarea "x"
checkbox input "true"
